Goal: Navigation & Orientation: Find specific page/section

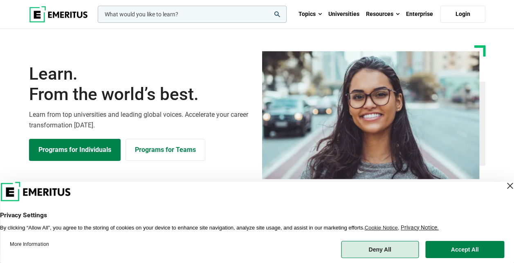
click at [362, 246] on button "Deny All" at bounding box center [380, 249] width 78 height 17
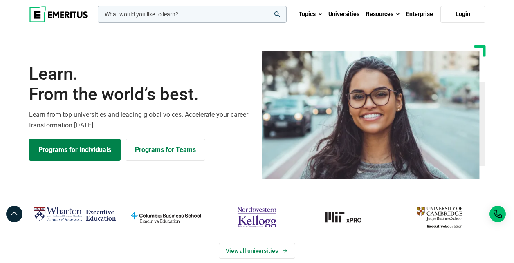
click at [74, 15] on img at bounding box center [58, 14] width 59 height 16
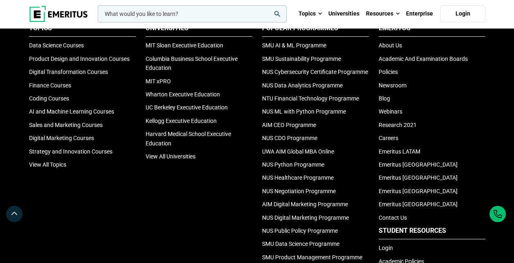
scroll to position [2733, 0]
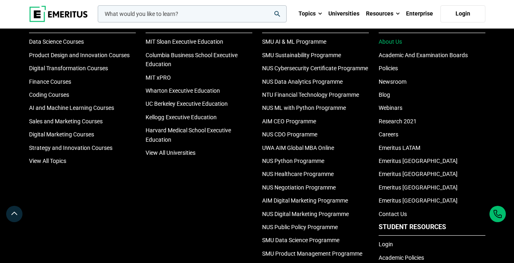
click at [391, 45] on link "About Us" at bounding box center [390, 41] width 23 height 7
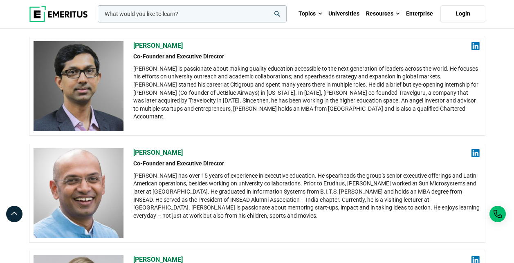
scroll to position [204, 0]
